Goal: Browse casually: Explore the website without a specific task or goal

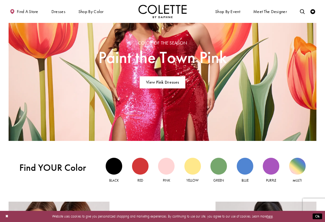
scroll to position [321, 0]
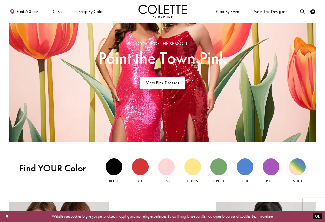
click at [196, 168] on div "Yellow view" at bounding box center [193, 166] width 17 height 17
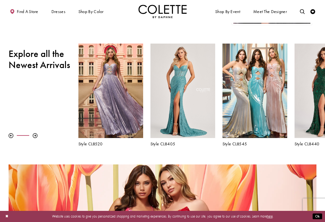
scroll to position [144, 0]
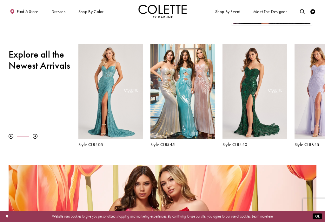
click at [168, 147] on h5 "Style CL8545" at bounding box center [183, 144] width 65 height 5
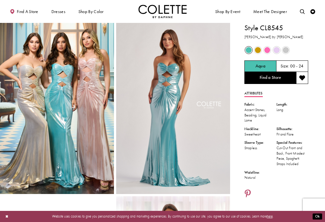
click at [257, 50] on span "Product color controls state depends on size chosen" at bounding box center [258, 50] width 6 height 6
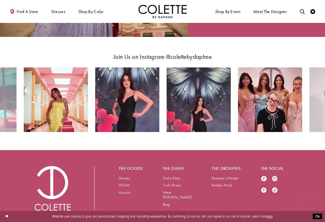
scroll to position [804, 0]
